Goal: Find specific page/section: Find specific page/section

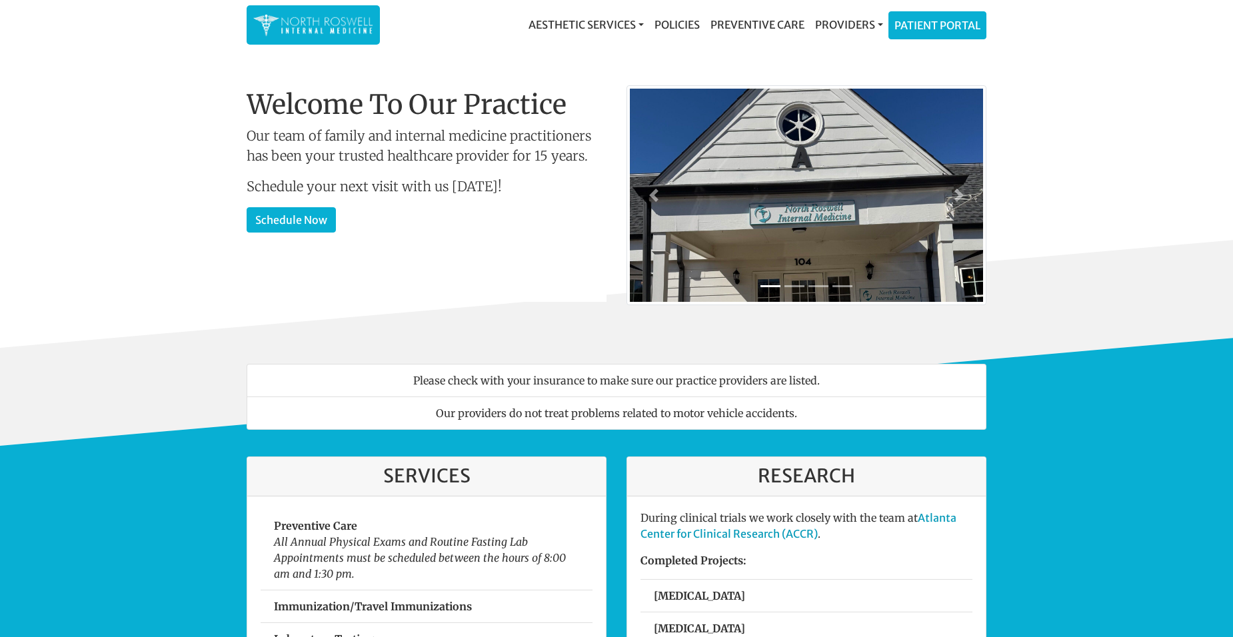
click at [281, 255] on link "Meet the team" at bounding box center [293, 251] width 93 height 25
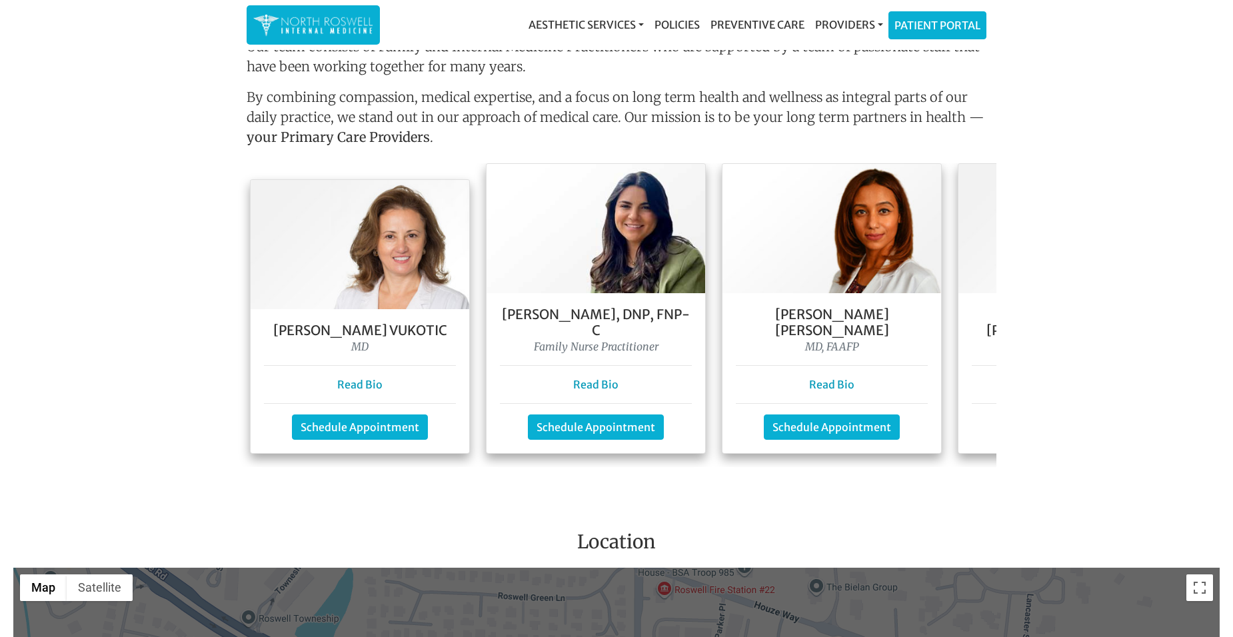
scroll to position [1109, 0]
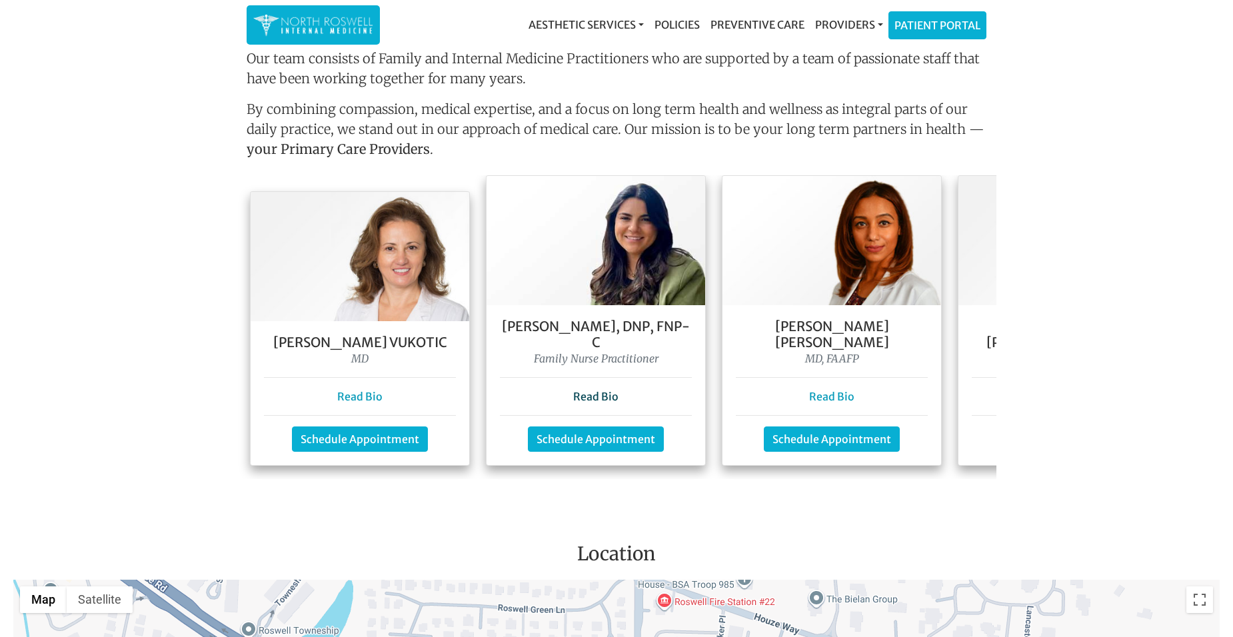
click at [597, 390] on link "Read Bio" at bounding box center [595, 396] width 45 height 13
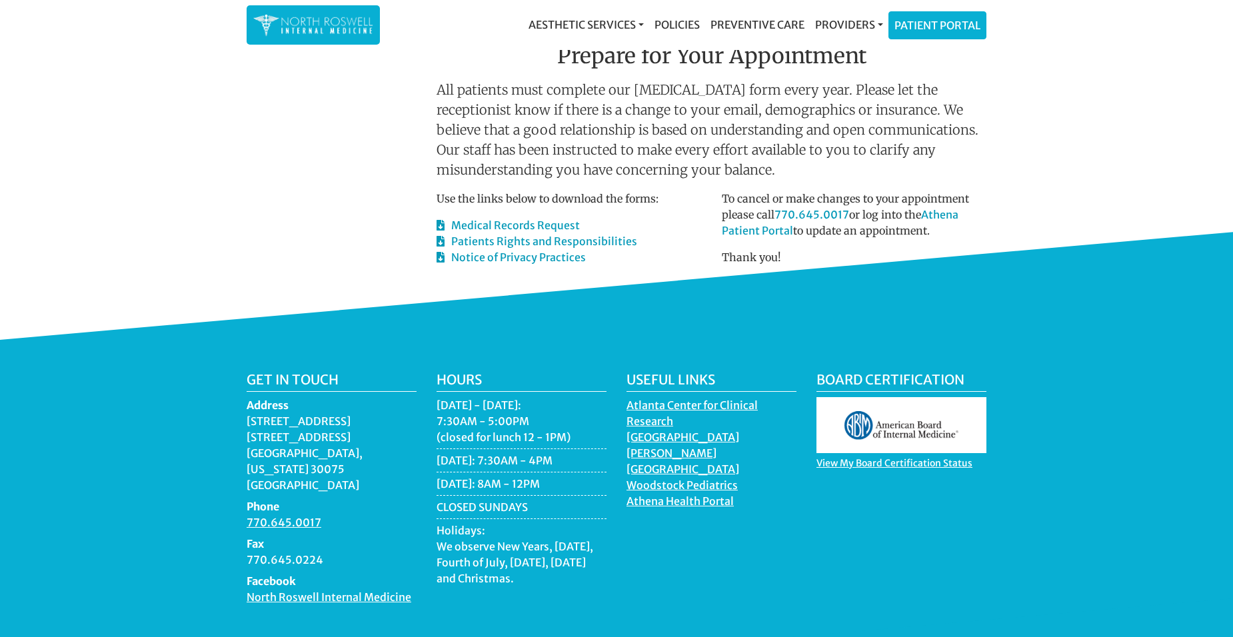
scroll to position [600, 0]
